Goal: Task Accomplishment & Management: Manage account settings

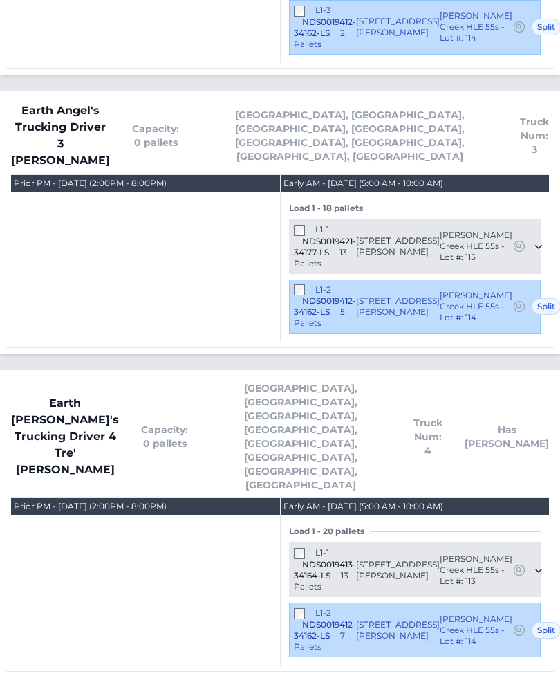
click at [292, 543] on div "L1-1 NDS0019413-34164-LS 13 Pallets 136 Way Cross Lane Troutman, NC 28166 Calvi…" at bounding box center [415, 570] width 252 height 55
click at [293, 543] on div "L1-1 NDS0019413-34164-LS 13 Pallets 136 Way Cross Lane Troutman, NC 28166 Calvi…" at bounding box center [415, 570] width 252 height 55
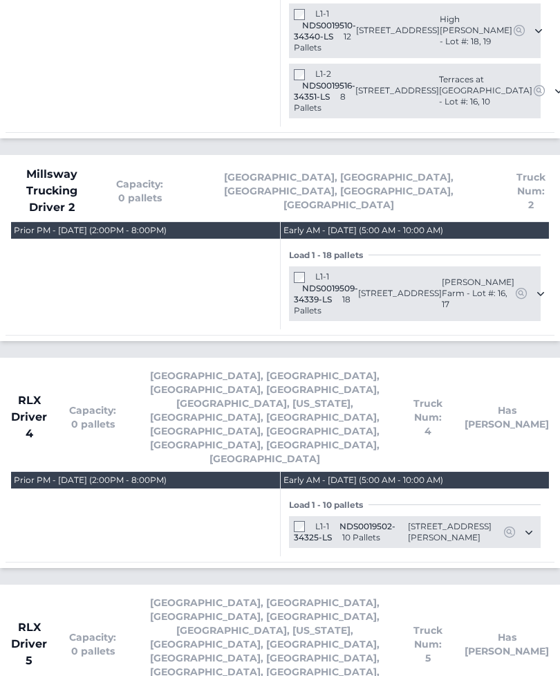
scroll to position [3297, 0]
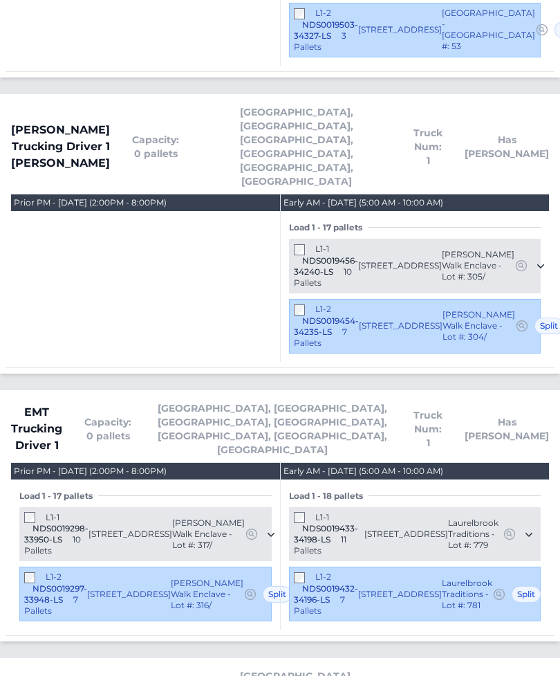
scroll to position [1311, 0]
click at [24, 572] on div "L1-2 NDS0019297-33948-LS 7 Pallets" at bounding box center [55, 594] width 63 height 45
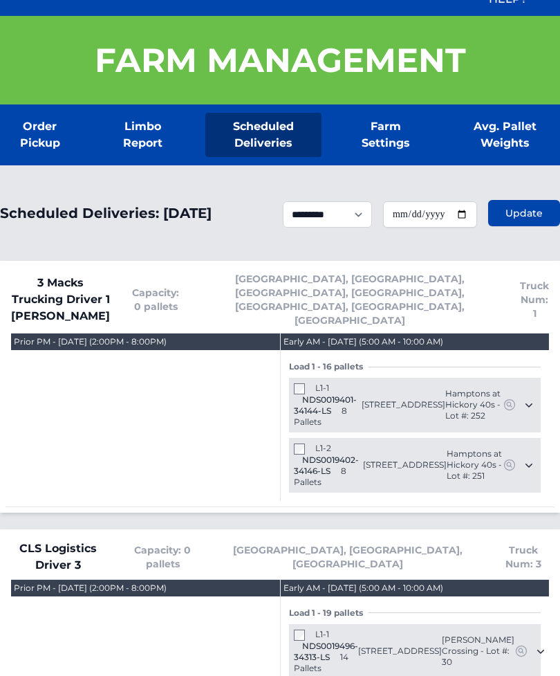
scroll to position [225, 0]
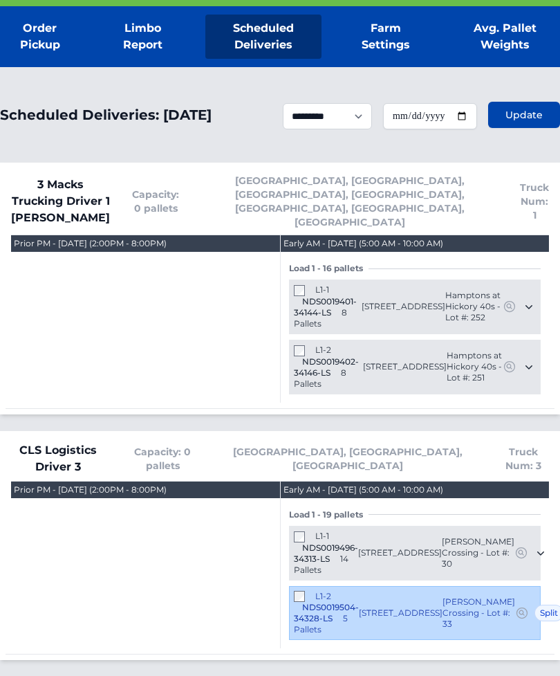
click at [295, 591] on div "L1-2 NDS0019504-34328-LS 5 Pallets" at bounding box center [326, 613] width 65 height 45
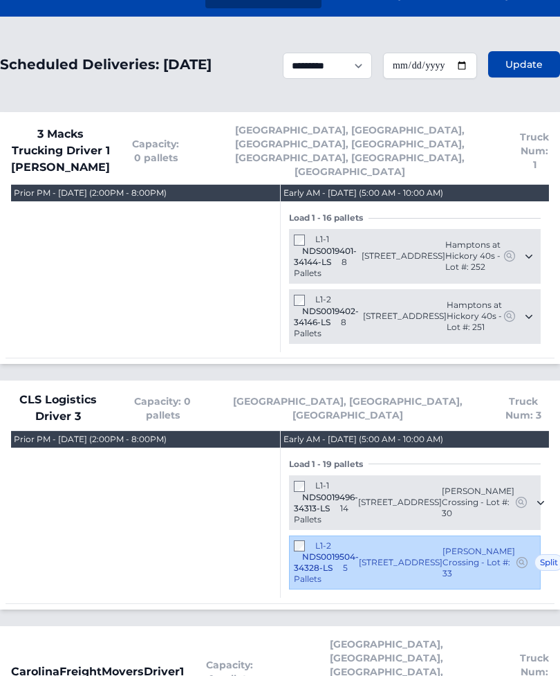
scroll to position [0, 0]
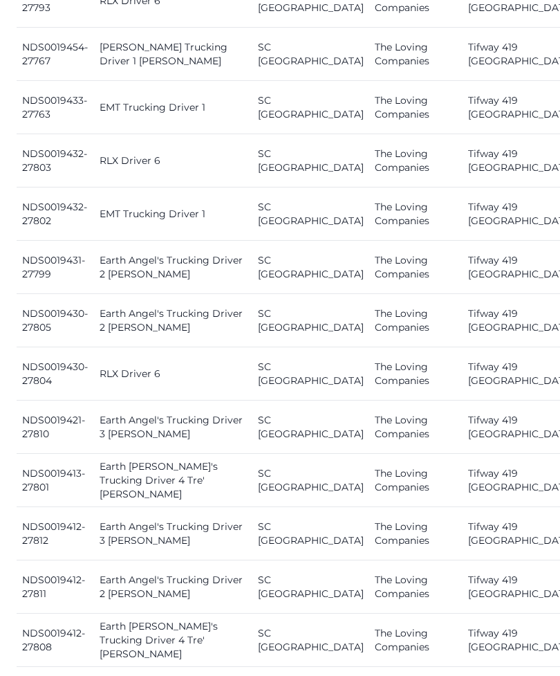
scroll to position [1608, 0]
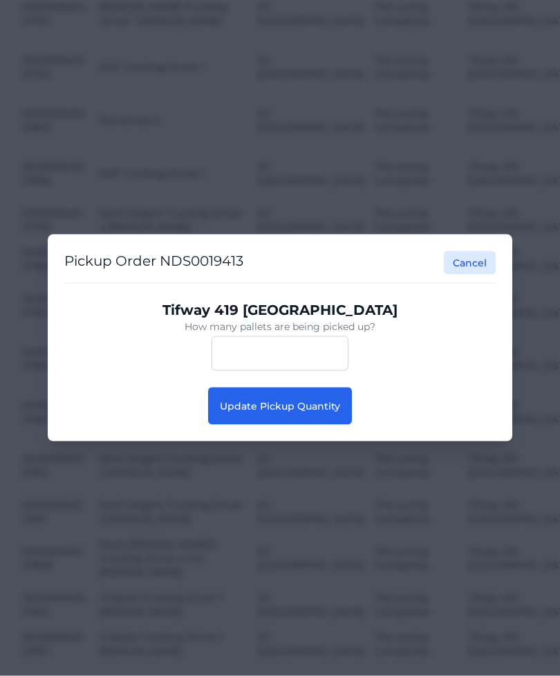
scroll to position [1608, 0]
click at [322, 425] on button "Update Pickup Quantity" at bounding box center [280, 405] width 144 height 37
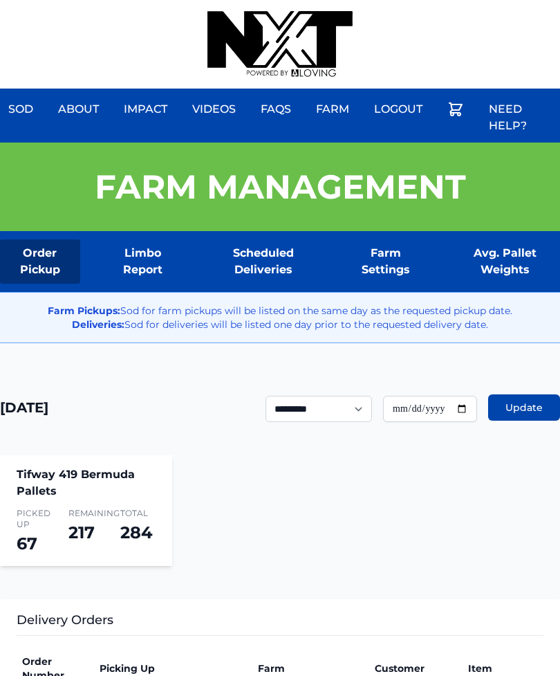
click at [468, 3] on div "Sod About Impact Videos FAQs Need Help? Farm My Account Logout" at bounding box center [280, 44] width 560 height 89
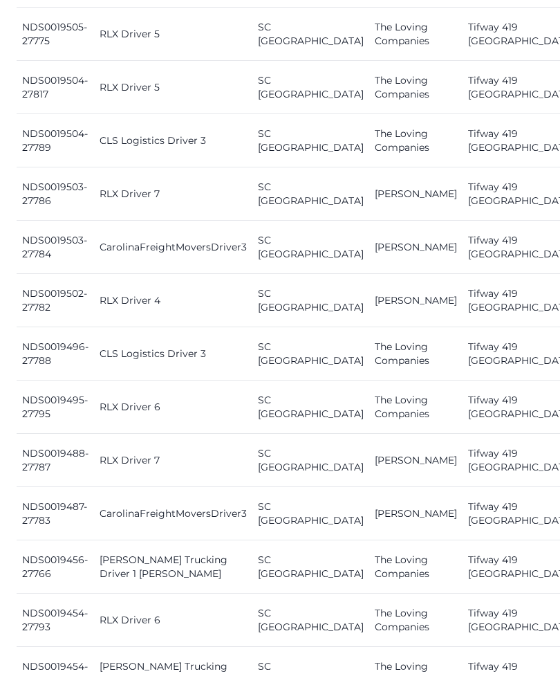
scroll to position [950, 0]
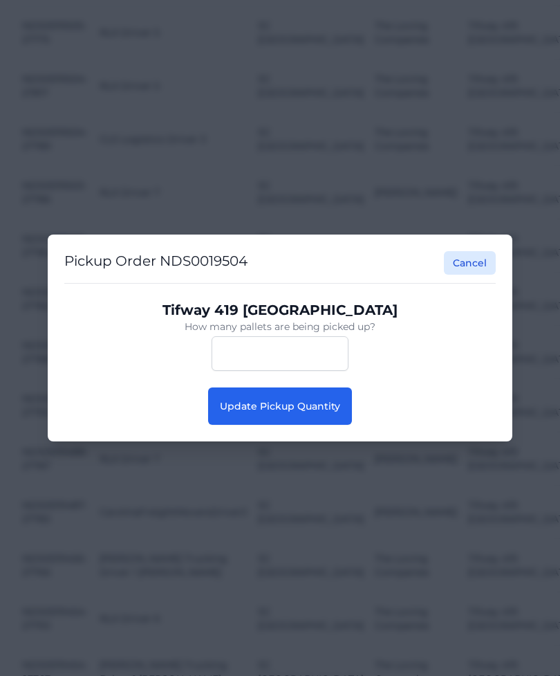
click at [308, 416] on button "Update Pickup Quantity" at bounding box center [280, 405] width 144 height 37
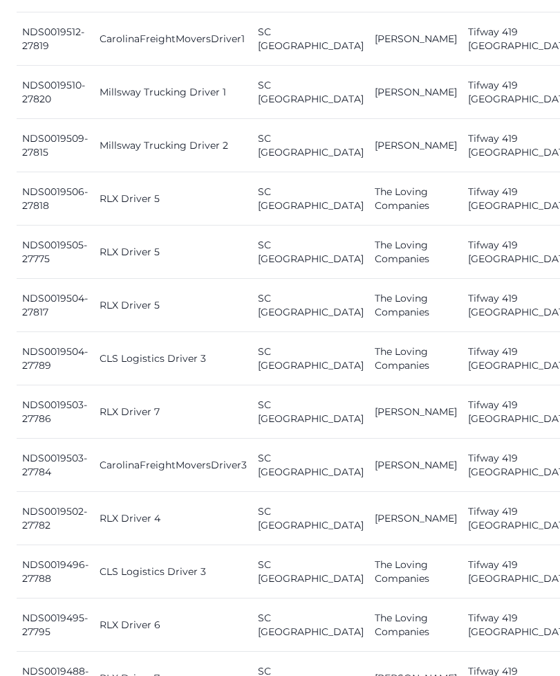
scroll to position [715, 0]
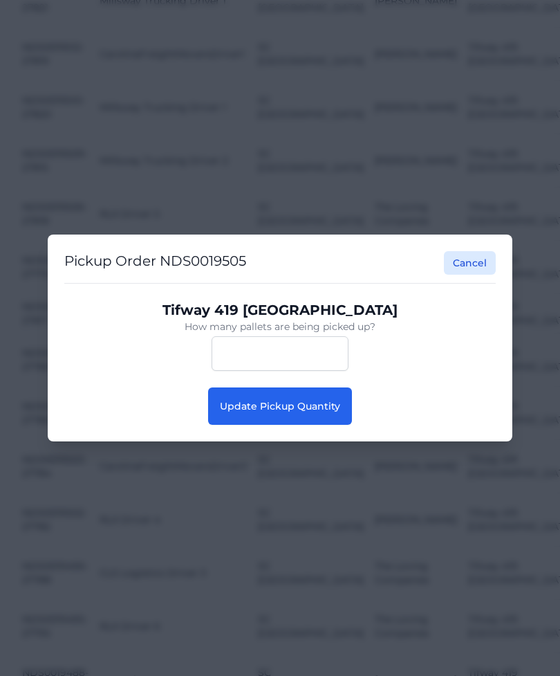
click at [306, 425] on button "Update Pickup Quantity" at bounding box center [280, 405] width 144 height 37
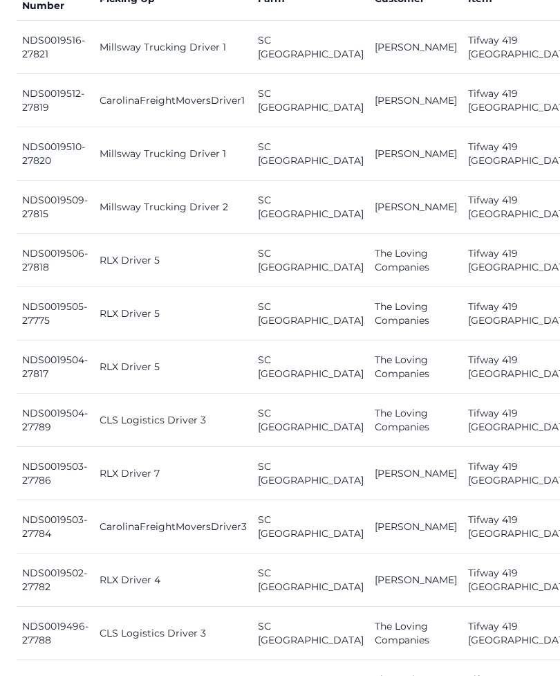
scroll to position [669, 0]
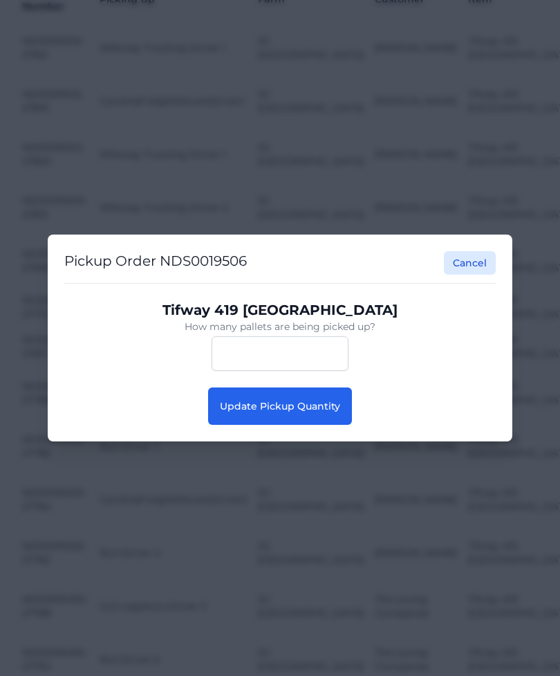
click at [329, 412] on span "Update Pickup Quantity" at bounding box center [280, 406] width 120 height 12
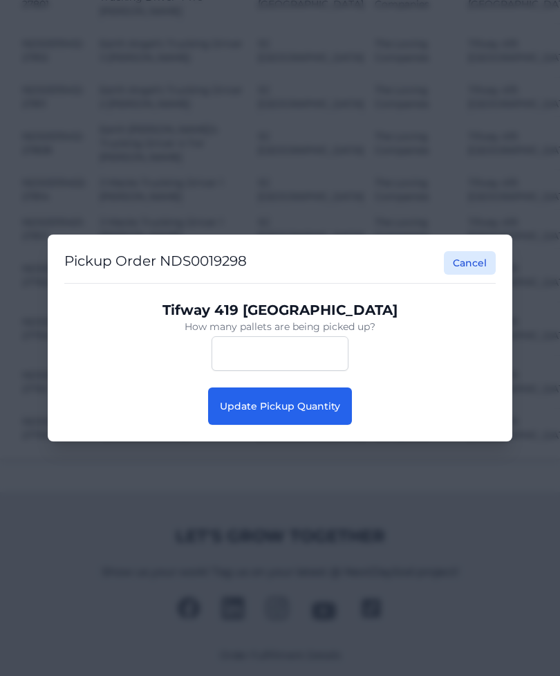
click at [317, 412] on span "Update Pickup Quantity" at bounding box center [280, 406] width 120 height 12
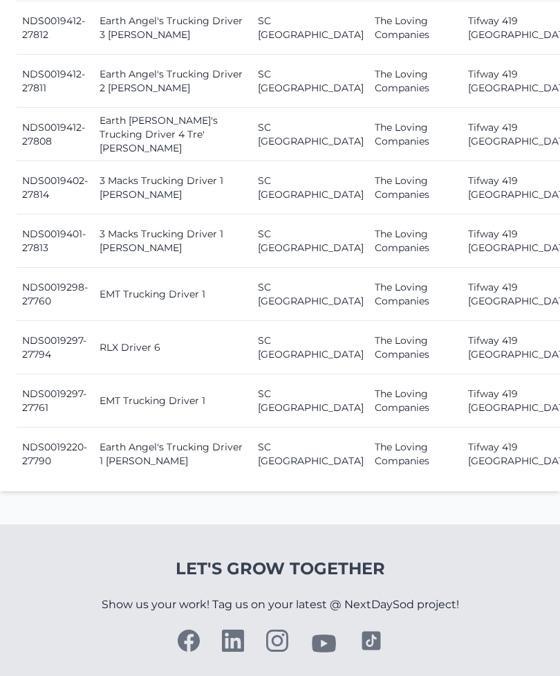
scroll to position [2074, 0]
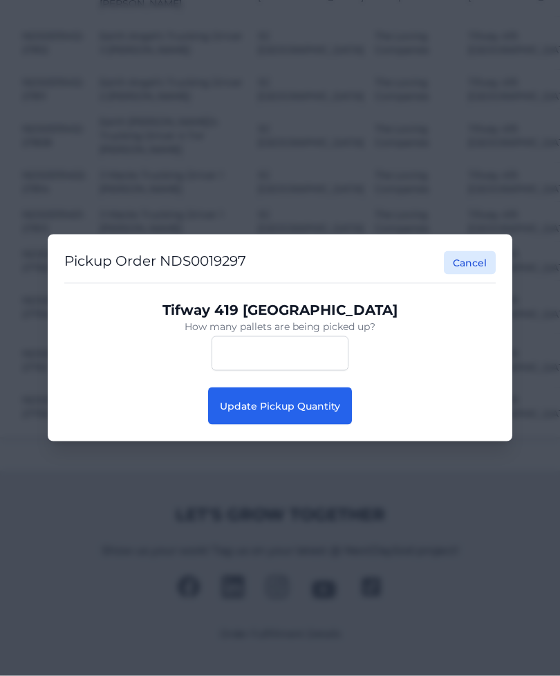
scroll to position [2042, 0]
click at [340, 425] on button "Update Pickup Quantity" at bounding box center [280, 405] width 144 height 37
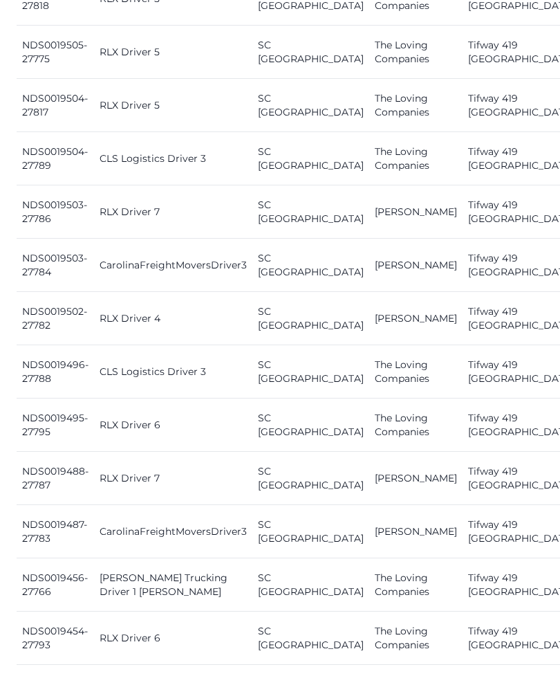
scroll to position [934, 0]
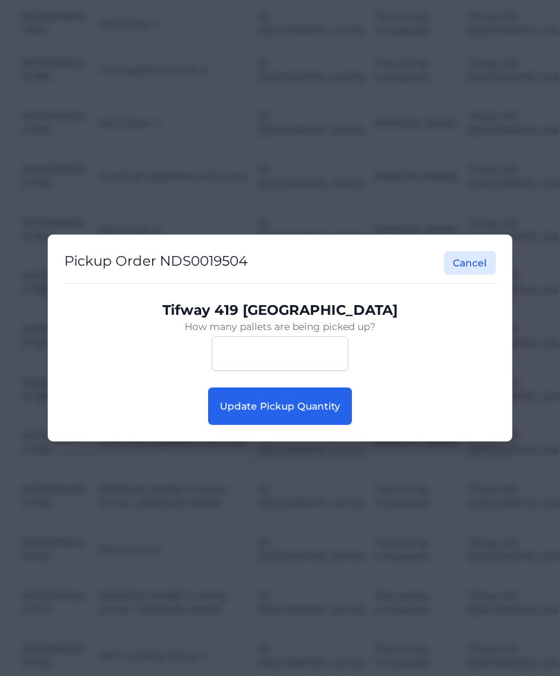
scroll to position [979, 0]
click at [244, 415] on button "Update Pickup Quantity" at bounding box center [280, 405] width 144 height 37
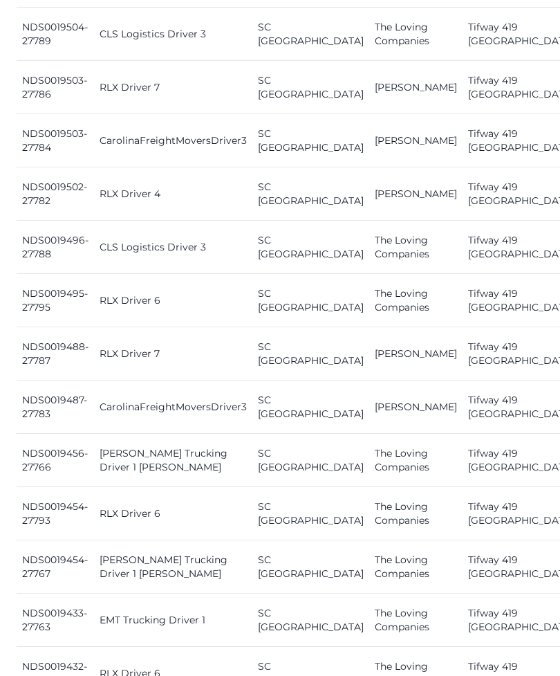
scroll to position [1053, 0]
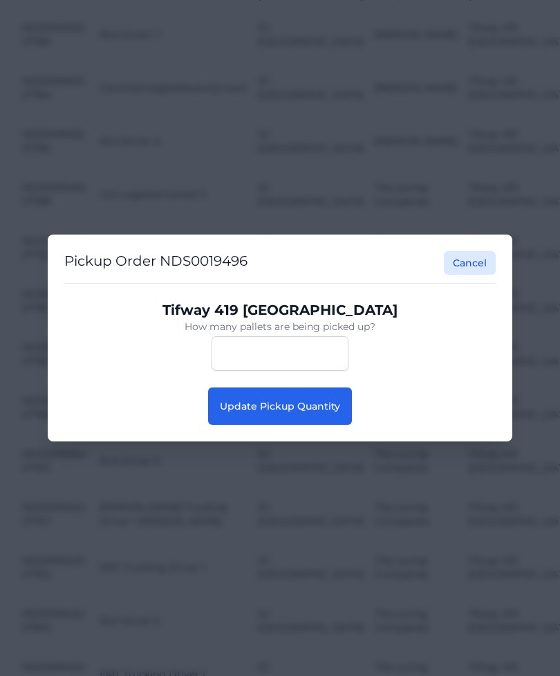
click at [322, 411] on span "Update Pickup Quantity" at bounding box center [280, 406] width 120 height 12
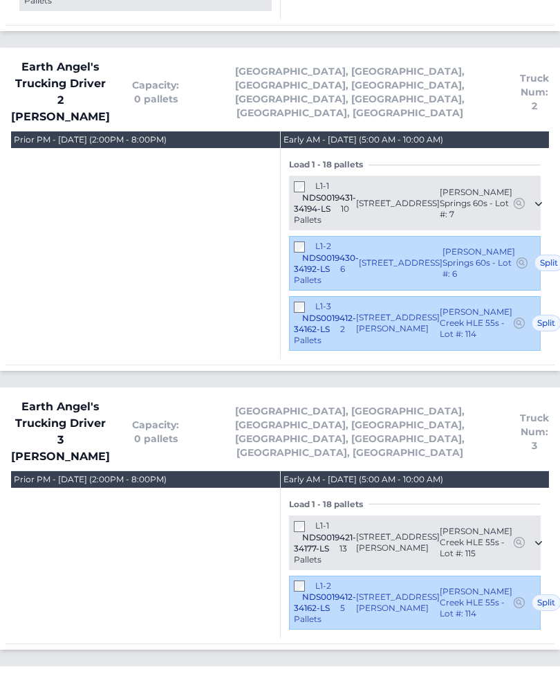
scroll to position [2092, 0]
